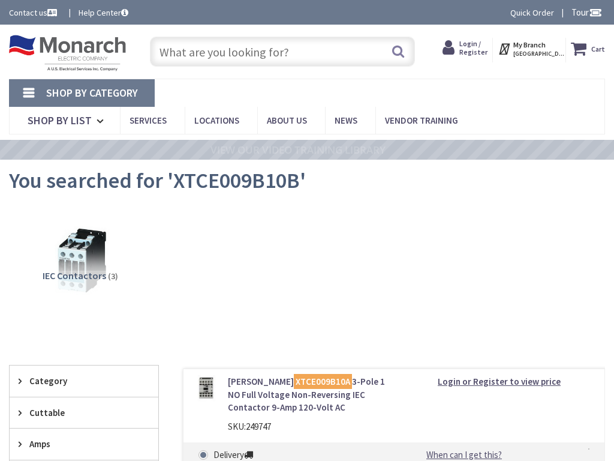
type input "Genesee Ave, Salt Lake City, UT 84104, USA"
